Goal: Task Accomplishment & Management: Use online tool/utility

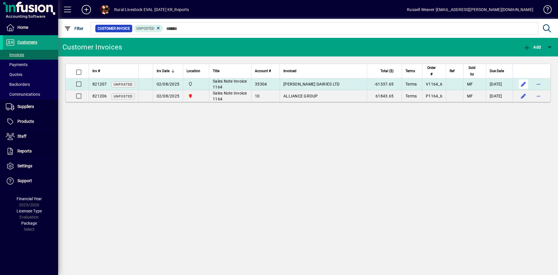
click at [524, 85] on span "button" at bounding box center [524, 84] width 14 height 14
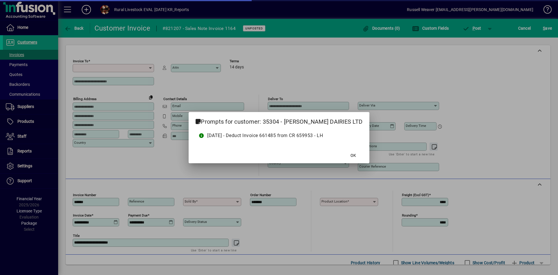
type input "**********"
type input "****"
type input "**********"
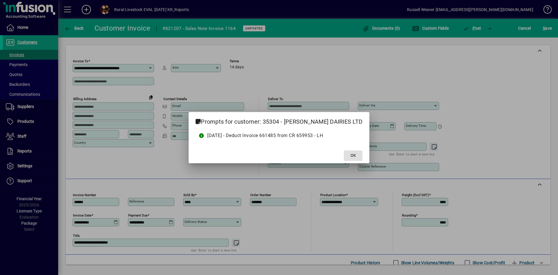
click at [360, 156] on span at bounding box center [353, 156] width 19 height 14
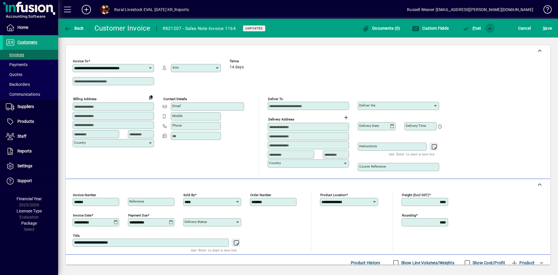
click at [491, 28] on span "button" at bounding box center [490, 28] width 14 height 14
click at [491, 28] on div at bounding box center [279, 137] width 558 height 275
click at [491, 28] on span "button" at bounding box center [490, 28] width 14 height 14
click at [491, 28] on div at bounding box center [279, 137] width 558 height 275
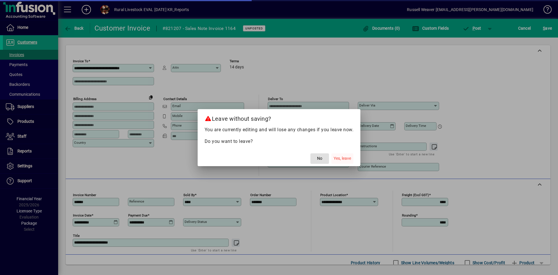
click at [339, 158] on span "Yes, leave" at bounding box center [342, 158] width 17 height 6
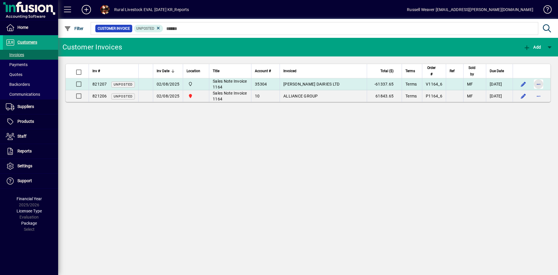
click at [539, 84] on span "button" at bounding box center [539, 84] width 14 height 14
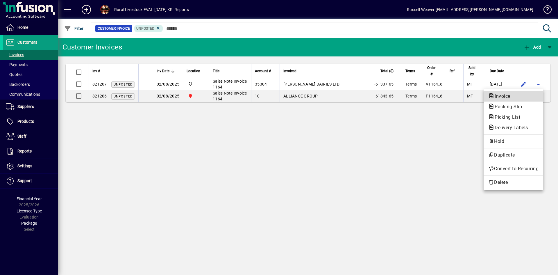
click at [506, 94] on span "Invoice" at bounding box center [500, 96] width 25 height 6
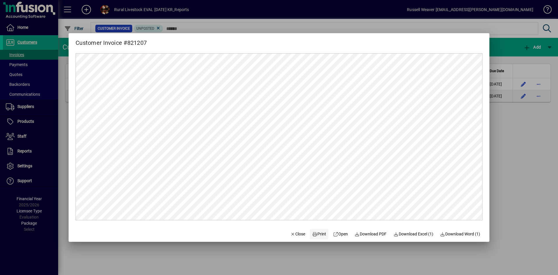
click at [319, 233] on span "Print" at bounding box center [319, 234] width 14 height 6
click at [292, 233] on span "Close" at bounding box center [297, 234] width 15 height 6
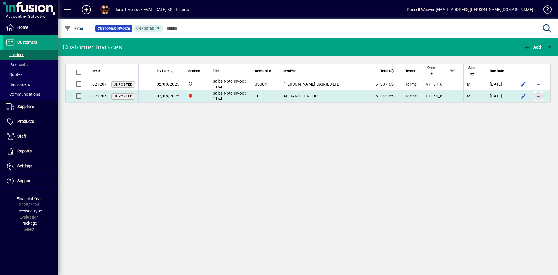
click at [537, 96] on span "button" at bounding box center [539, 96] width 14 height 14
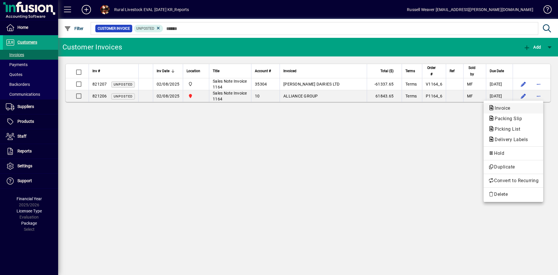
click at [499, 108] on span "Invoice" at bounding box center [500, 108] width 25 height 6
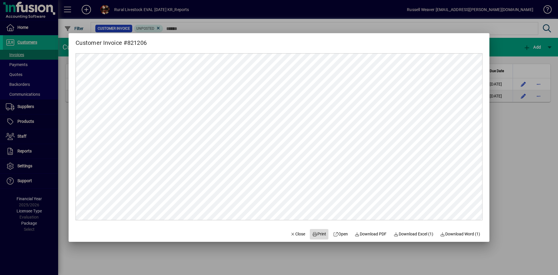
click at [320, 233] on span "Print" at bounding box center [319, 234] width 14 height 6
click at [297, 235] on span "Close" at bounding box center [297, 234] width 15 height 6
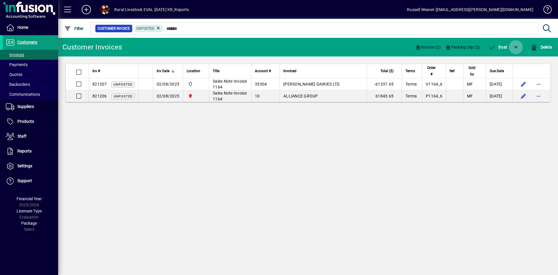
click at [515, 48] on span "button" at bounding box center [516, 47] width 14 height 14
click at [515, 48] on div at bounding box center [279, 137] width 558 height 275
click at [516, 47] on span "button" at bounding box center [516, 47] width 14 height 14
click at [508, 62] on span "P ost & Email" at bounding box center [499, 62] width 35 height 5
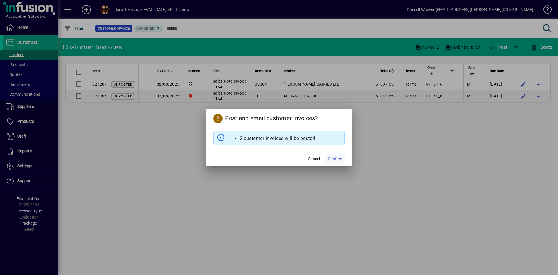
click at [335, 161] on span "Confirm" at bounding box center [335, 159] width 15 height 6
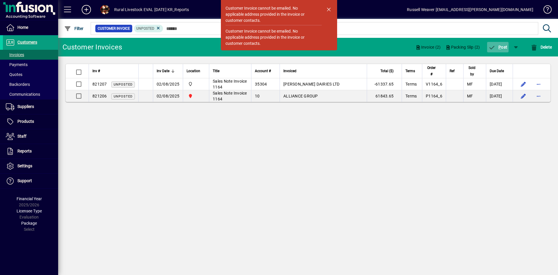
click at [499, 45] on span "P" at bounding box center [500, 47] width 3 height 5
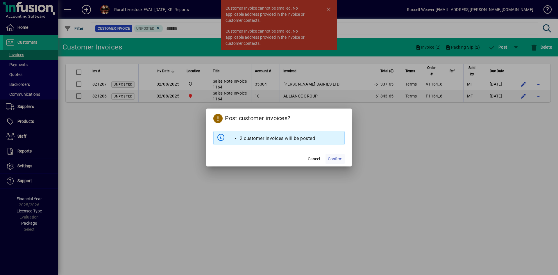
click at [336, 159] on span "Confirm" at bounding box center [335, 159] width 15 height 6
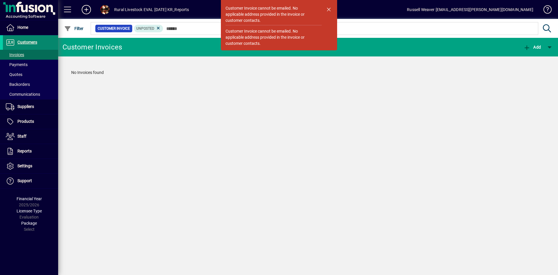
click at [31, 41] on span "Customers" at bounding box center [27, 42] width 20 height 5
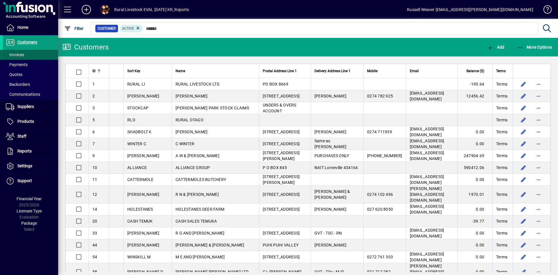
click at [20, 53] on span "Invoices" at bounding box center [15, 54] width 18 height 5
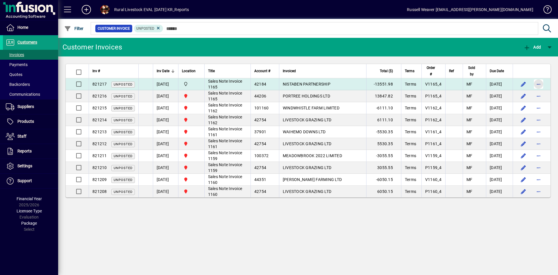
click at [538, 84] on span "button" at bounding box center [539, 84] width 14 height 14
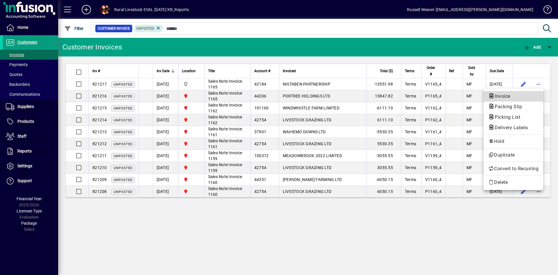
click at [503, 97] on span "Invoice" at bounding box center [500, 96] width 25 height 6
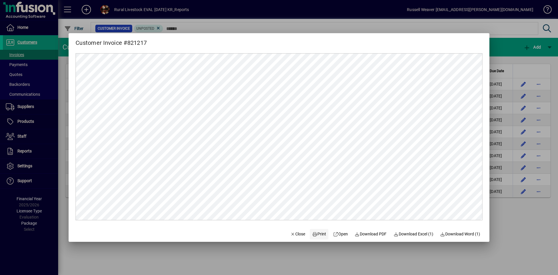
click at [314, 233] on span "Print" at bounding box center [319, 234] width 14 height 6
click at [293, 235] on span "Close" at bounding box center [297, 234] width 15 height 6
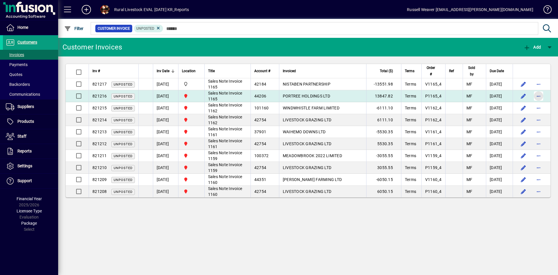
click at [536, 96] on span "button" at bounding box center [539, 96] width 14 height 14
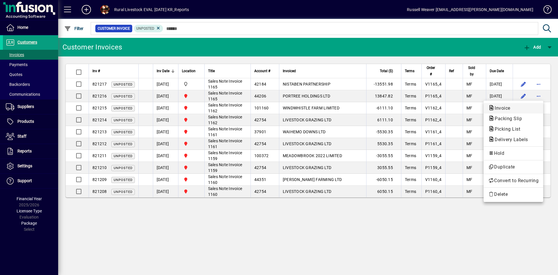
click at [508, 108] on span "Invoice" at bounding box center [500, 108] width 25 height 6
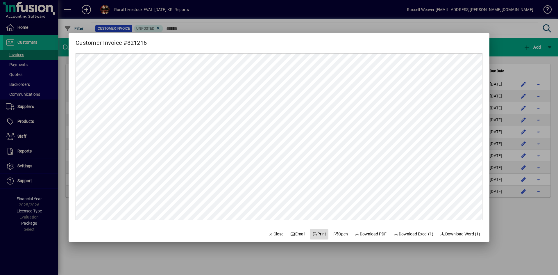
click at [313, 233] on span "Print" at bounding box center [319, 234] width 14 height 6
click at [271, 234] on span "Close" at bounding box center [275, 234] width 15 height 6
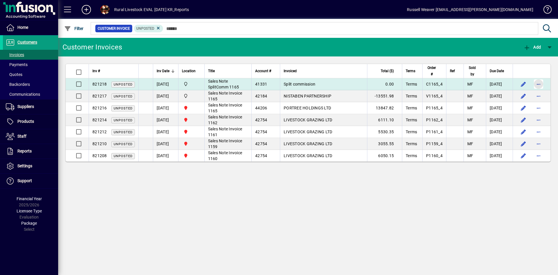
click at [536, 83] on span "button" at bounding box center [539, 84] width 14 height 14
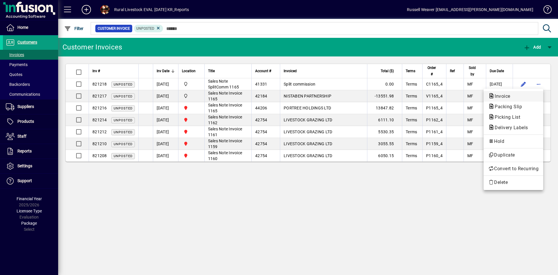
click at [499, 97] on span "Invoice" at bounding box center [500, 96] width 25 height 6
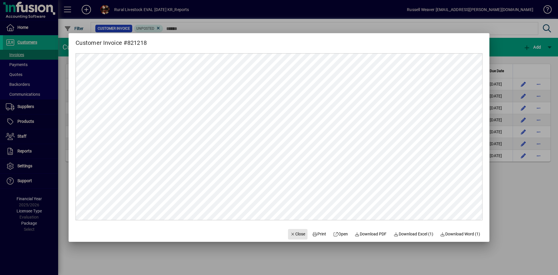
drag, startPoint x: 294, startPoint y: 234, endPoint x: 313, endPoint y: 226, distance: 20.5
click at [294, 234] on span "Close" at bounding box center [297, 234] width 15 height 6
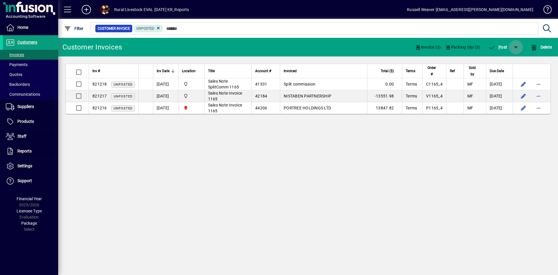
click at [516, 47] on span "button" at bounding box center [516, 47] width 14 height 14
click at [497, 63] on span "P ost & Email" at bounding box center [499, 62] width 35 height 5
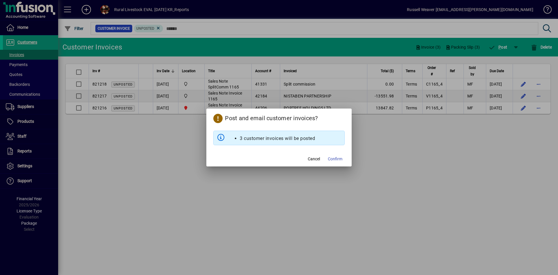
click at [334, 160] on span "Confirm" at bounding box center [335, 159] width 15 height 6
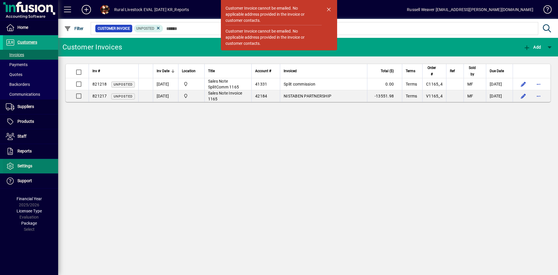
click at [25, 164] on span "Settings" at bounding box center [24, 165] width 15 height 5
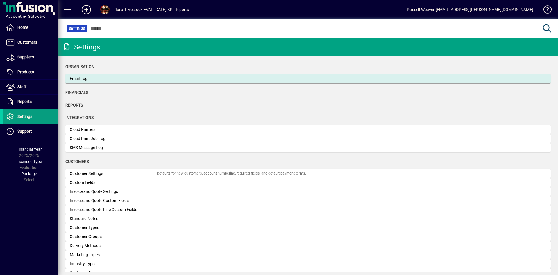
click at [77, 78] on div "Email Log" at bounding box center [113, 79] width 87 height 6
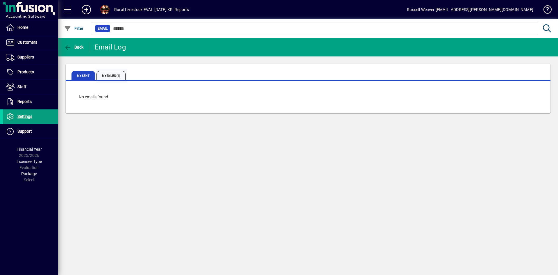
click at [109, 75] on span "My Failed (1)" at bounding box center [111, 75] width 29 height 9
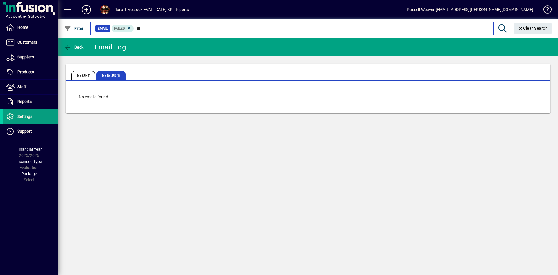
type input "*"
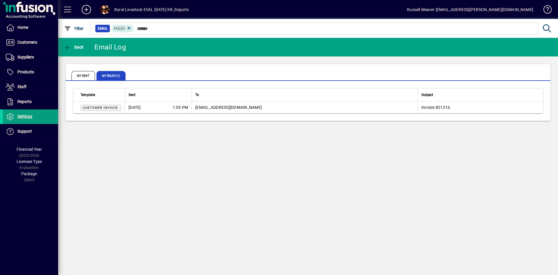
click at [202, 208] on div "Back Email Log My Sent My Failed (1) Template Sent To Subject Customer Invoice.…" at bounding box center [308, 156] width 500 height 237
click at [27, 44] on span "Customers" at bounding box center [27, 42] width 20 height 5
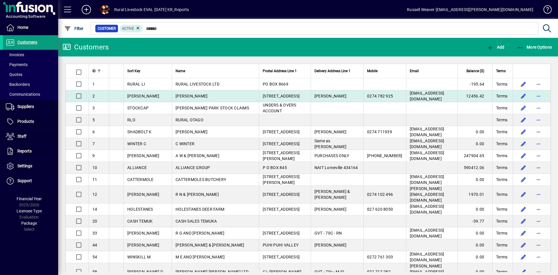
click at [176, 95] on span "G E EVANS" at bounding box center [192, 96] width 32 height 5
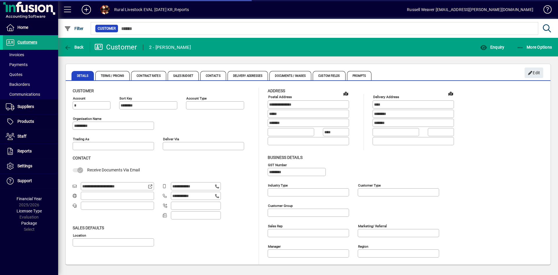
type input "**********"
type input "*******"
type input "**********"
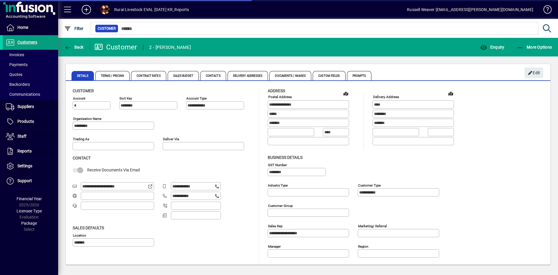
type input "**********"
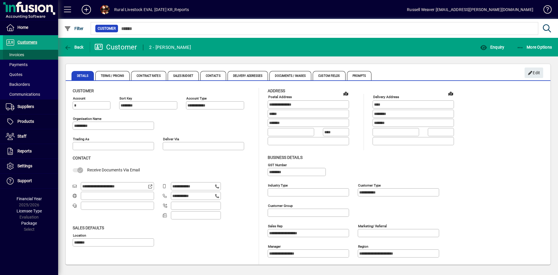
click at [17, 56] on span "Invoices" at bounding box center [15, 54] width 18 height 5
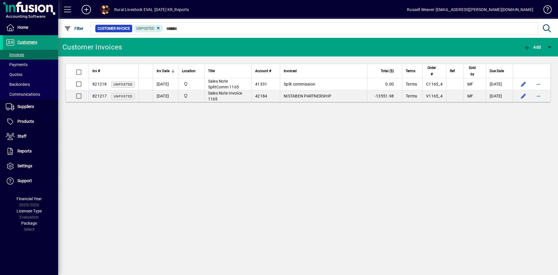
click at [30, 42] on span "Customers" at bounding box center [27, 42] width 20 height 5
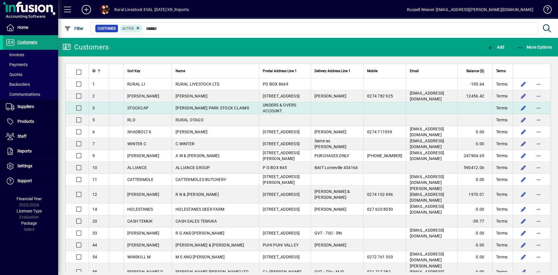
click at [191, 107] on span "CANTY PARK STOCK CLAIMS" at bounding box center [213, 108] width 74 height 5
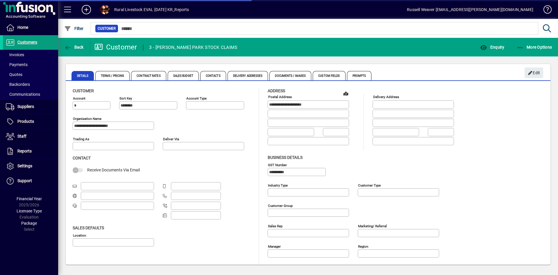
type input "*******"
type input "**********"
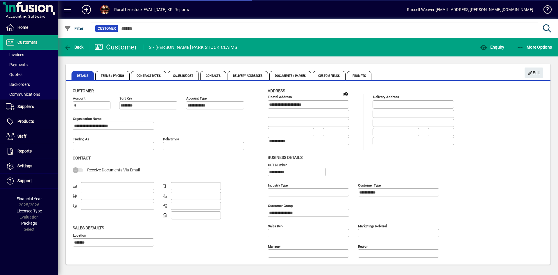
type input "**********"
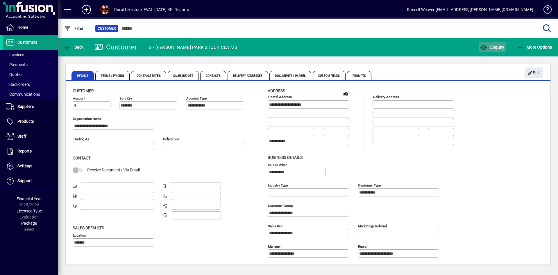
click at [491, 46] on span "Enquiry" at bounding box center [492, 47] width 24 height 5
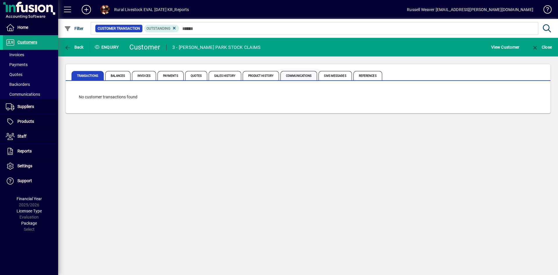
click at [292, 75] on span "Communications" at bounding box center [299, 75] width 37 height 9
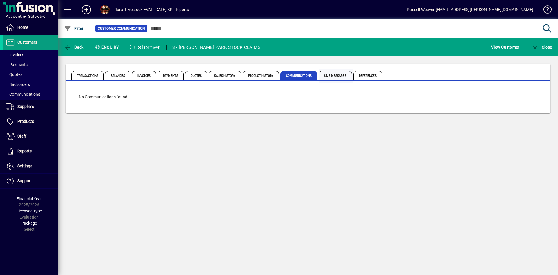
click at [336, 76] on span "SMS Messages" at bounding box center [335, 75] width 33 height 9
click at [147, 74] on span "Invoices" at bounding box center [144, 75] width 24 height 9
click at [122, 75] on span "Balances" at bounding box center [117, 75] width 25 height 9
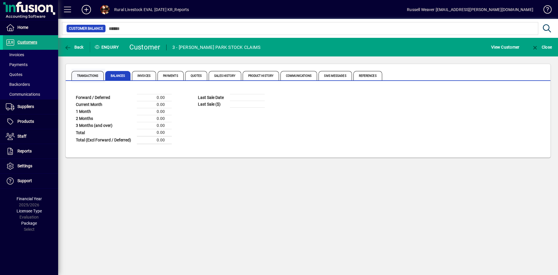
click at [86, 77] on span "Transactions" at bounding box center [88, 75] width 32 height 9
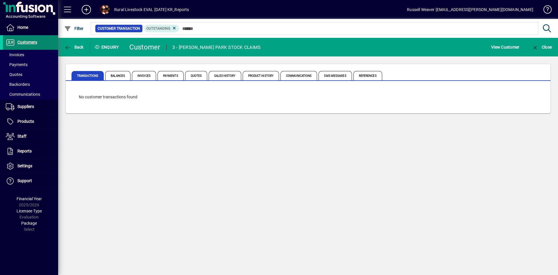
click at [33, 43] on span "Customers" at bounding box center [27, 42] width 20 height 5
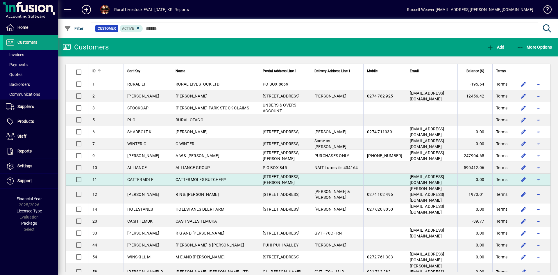
click at [188, 180] on span "CATTERMOLES BUTCHERY" at bounding box center [201, 179] width 51 height 5
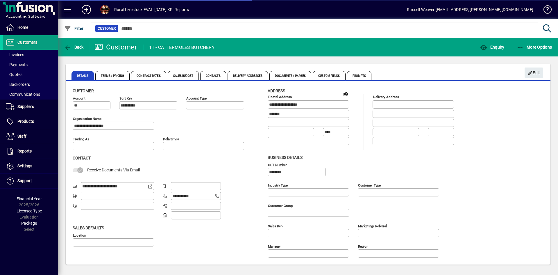
type input "**********"
type input "*******"
type input "**********"
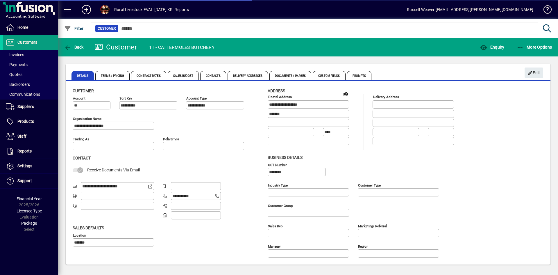
type input "**********"
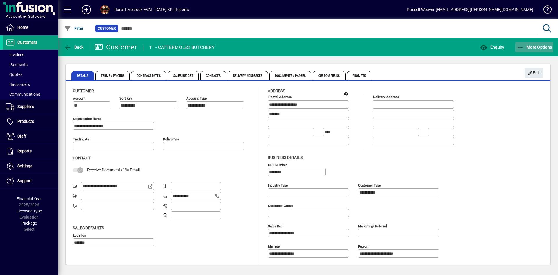
click at [524, 45] on span "More Options" at bounding box center [534, 47] width 35 height 5
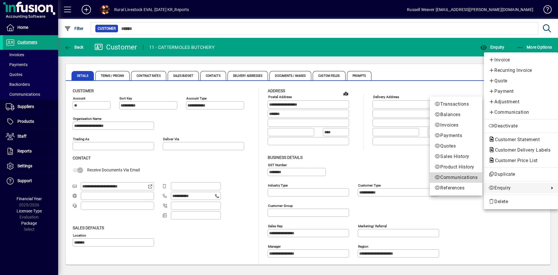
click at [461, 177] on span "Communications" at bounding box center [456, 177] width 43 height 7
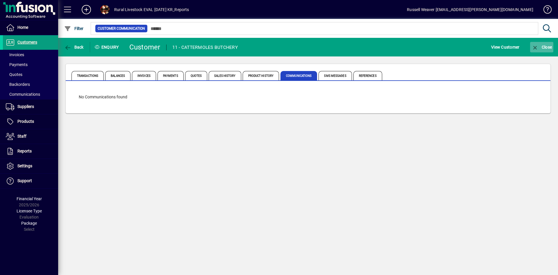
click at [544, 45] on span "Close" at bounding box center [542, 47] width 20 height 5
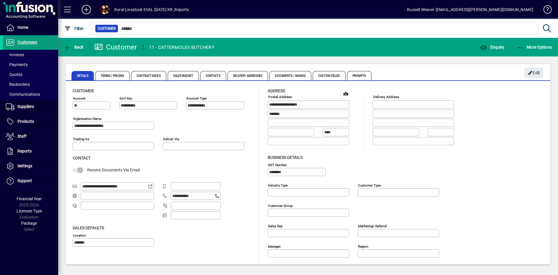
type input "**********"
click at [542, 49] on span "button" at bounding box center [534, 47] width 38 height 14
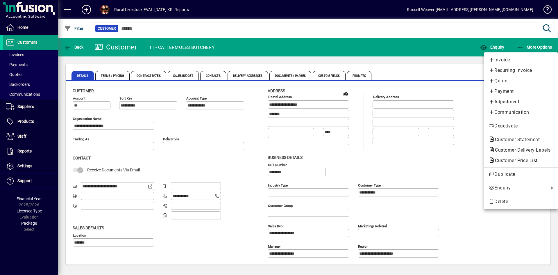
click at [25, 165] on div at bounding box center [279, 137] width 558 height 275
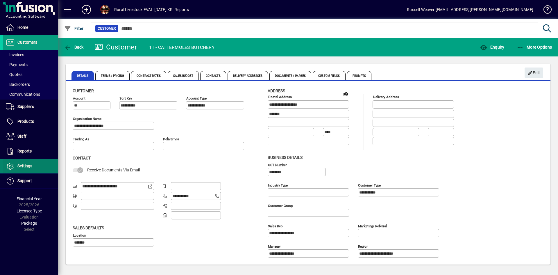
click at [25, 165] on span "Settings" at bounding box center [24, 165] width 15 height 5
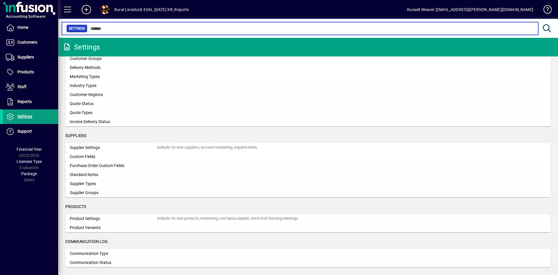
scroll to position [187, 0]
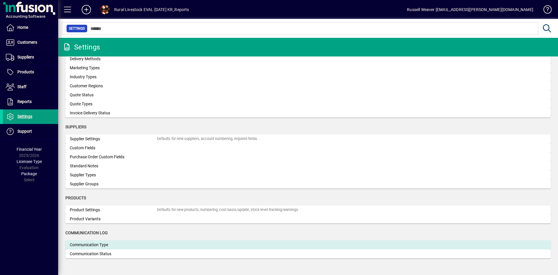
click at [86, 246] on div "Communication Type" at bounding box center [113, 245] width 87 height 6
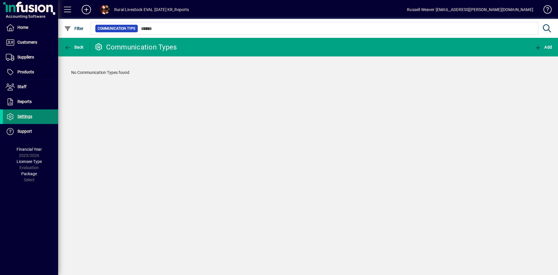
click at [25, 115] on span "Settings" at bounding box center [24, 116] width 15 height 5
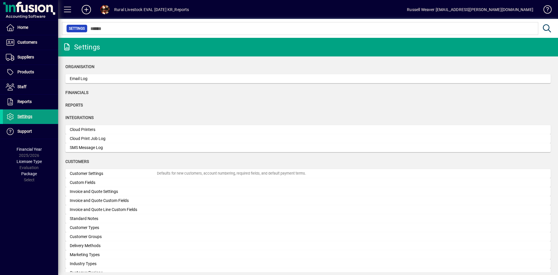
click at [81, 92] on span "Financials" at bounding box center [76, 92] width 23 height 5
click at [75, 104] on span "Reports" at bounding box center [73, 105] width 17 height 5
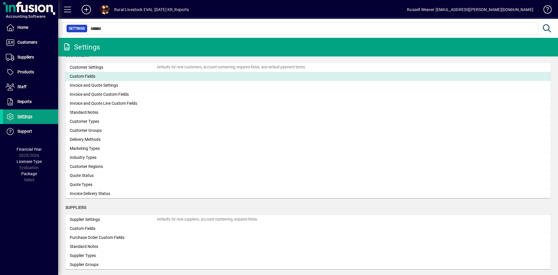
scroll to position [116, 0]
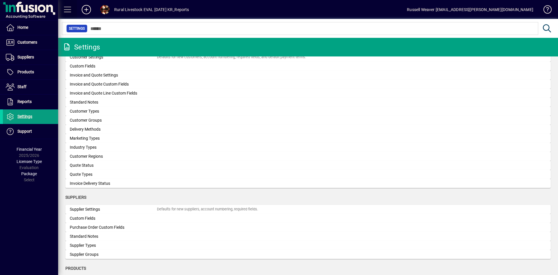
click at [68, 10] on span at bounding box center [68, 10] width 14 height 14
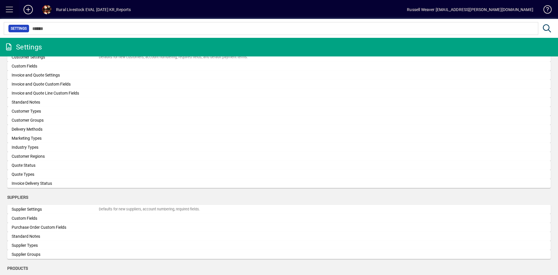
click at [12, 8] on span at bounding box center [10, 10] width 14 height 14
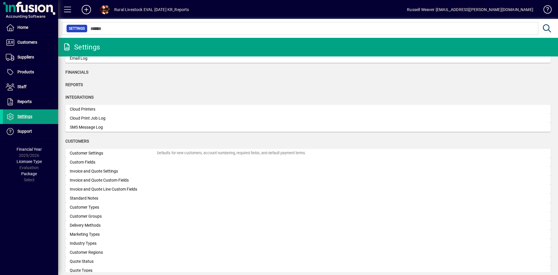
scroll to position [0, 0]
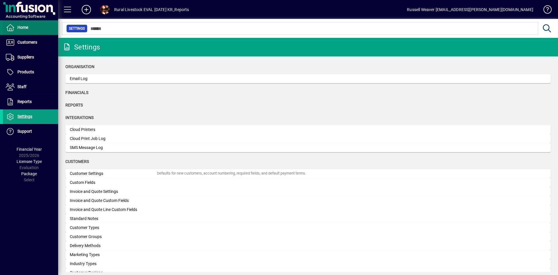
click at [21, 30] on span "Home" at bounding box center [15, 27] width 25 height 7
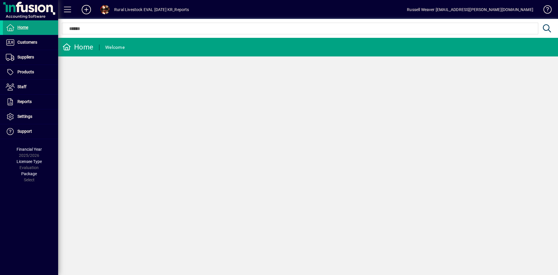
click at [86, 10] on icon at bounding box center [87, 9] width 12 height 9
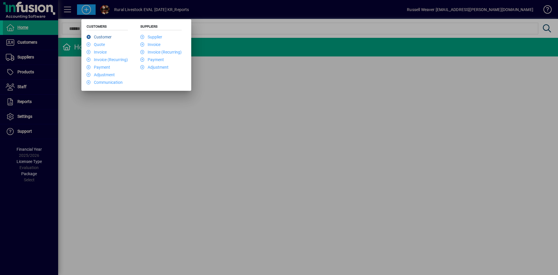
click at [88, 37] on icon at bounding box center [90, 37] width 7 height 4
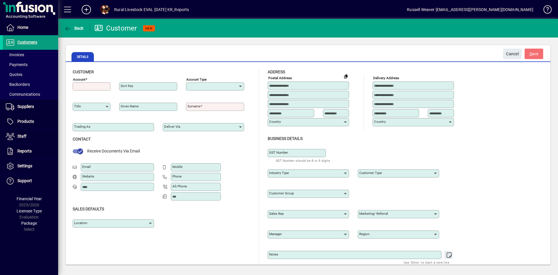
type input "**********"
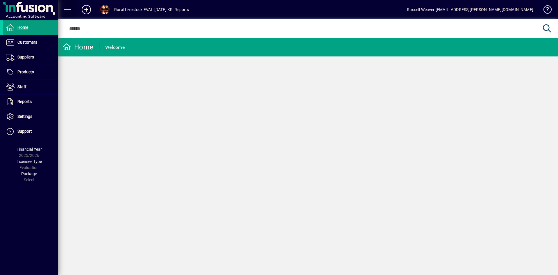
click at [67, 13] on span at bounding box center [68, 10] width 14 height 14
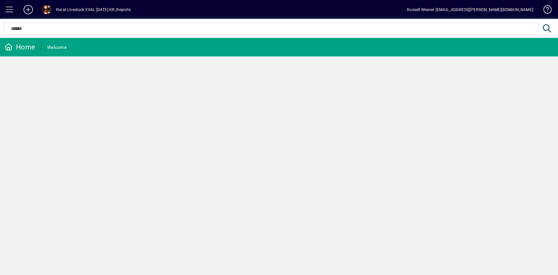
click at [13, 8] on span at bounding box center [10, 10] width 14 height 14
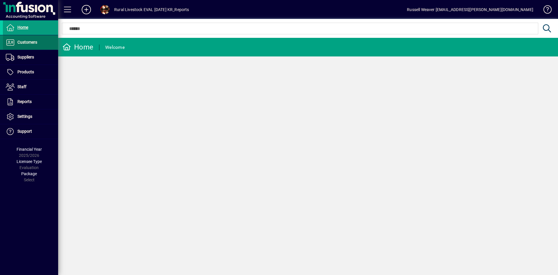
click at [26, 42] on span "Customers" at bounding box center [27, 42] width 20 height 5
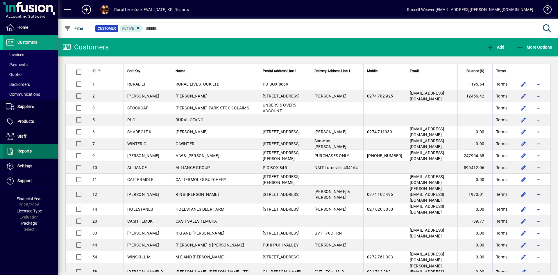
click at [24, 151] on span "Reports" at bounding box center [24, 151] width 14 height 5
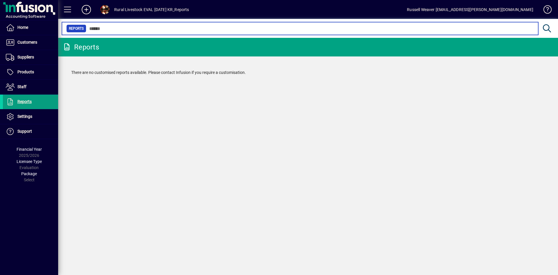
click at [534, 24] on div at bounding box center [534, 24] width 0 height 0
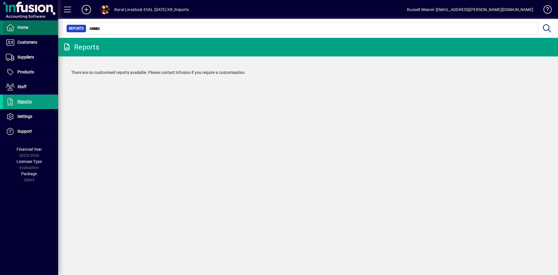
click at [31, 28] on span at bounding box center [30, 28] width 55 height 14
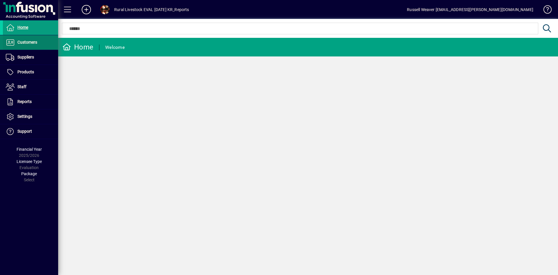
click at [28, 42] on span "Customers" at bounding box center [27, 42] width 20 height 5
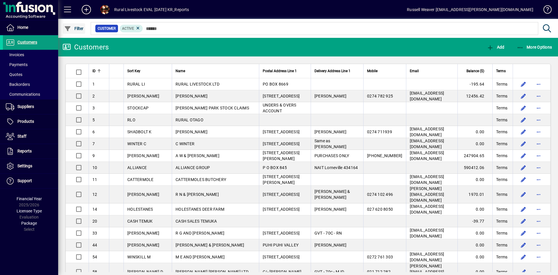
click at [75, 28] on span "Filter" at bounding box center [73, 28] width 19 height 5
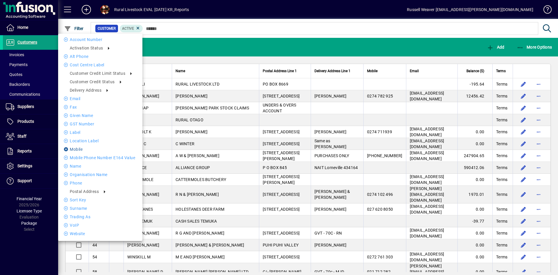
click at [66, 149] on icon at bounding box center [67, 149] width 6 height 4
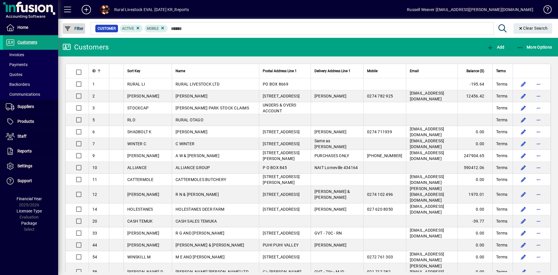
click at [78, 29] on span "Filter" at bounding box center [73, 28] width 19 height 5
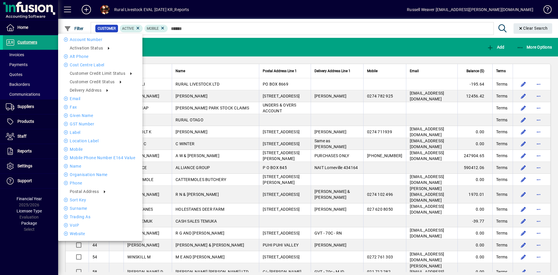
click at [200, 63] on div at bounding box center [279, 137] width 558 height 275
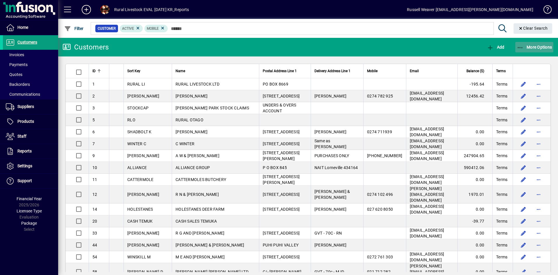
click at [535, 49] on span "More Options" at bounding box center [534, 47] width 35 height 5
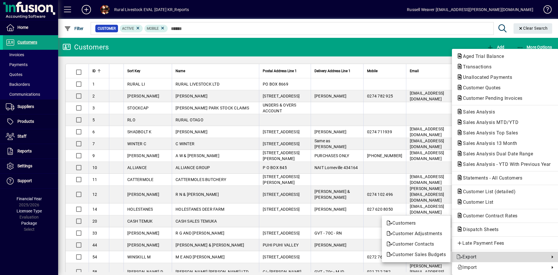
click at [482, 257] on span "Export" at bounding box center [502, 256] width 90 height 7
click at [550, 255] on icon at bounding box center [550, 256] width 7 height 3
click at [406, 222] on span "Customers" at bounding box center [416, 222] width 59 height 7
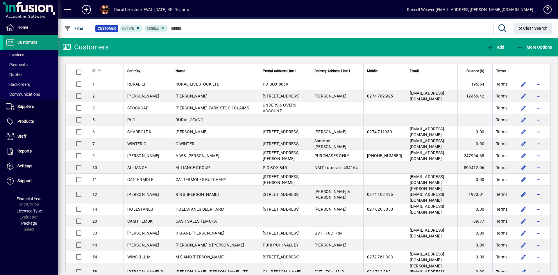
click at [33, 44] on span "Customers" at bounding box center [27, 42] width 20 height 5
click at [539, 48] on span "More Options" at bounding box center [534, 47] width 35 height 5
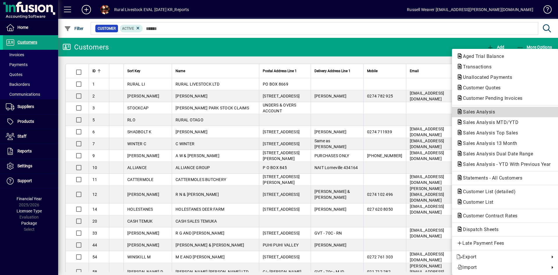
click at [483, 111] on span "Sales Analysis" at bounding box center [477, 112] width 41 height 6
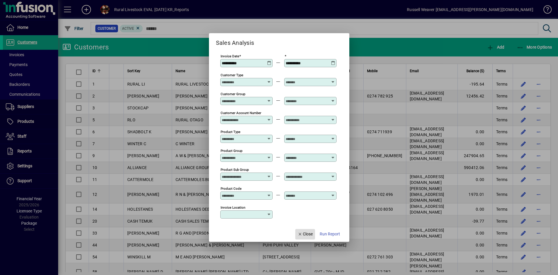
click at [304, 235] on span "Close" at bounding box center [305, 234] width 15 height 6
